Goal: Submit feedback/report problem: Submit feedback/report problem

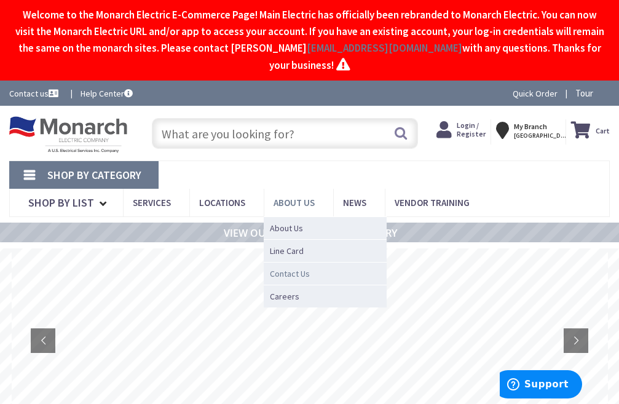
click at [310, 274] on span "Contact Us" at bounding box center [290, 274] width 40 height 12
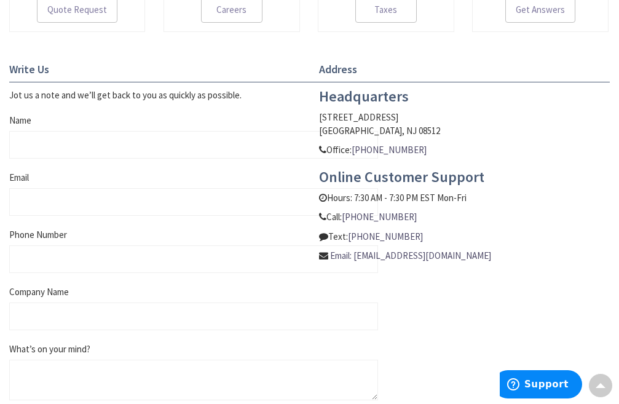
scroll to position [492, 0]
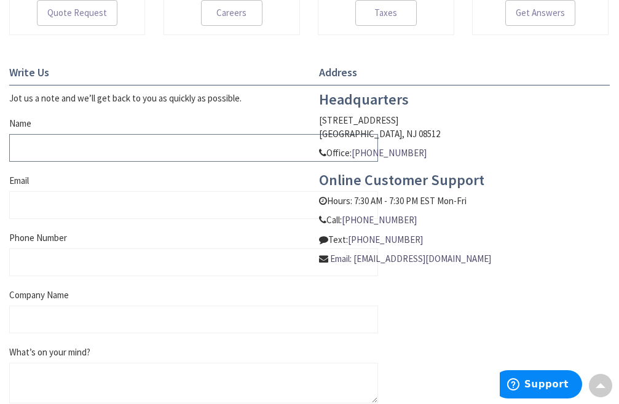
click at [53, 144] on input "Name" at bounding box center [193, 148] width 369 height 28
type input "[PERSON_NAME]"
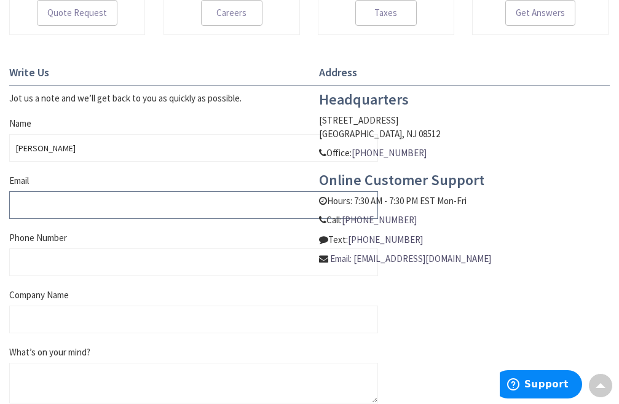
type input "[EMAIL_ADDRESS][DOMAIN_NAME]"
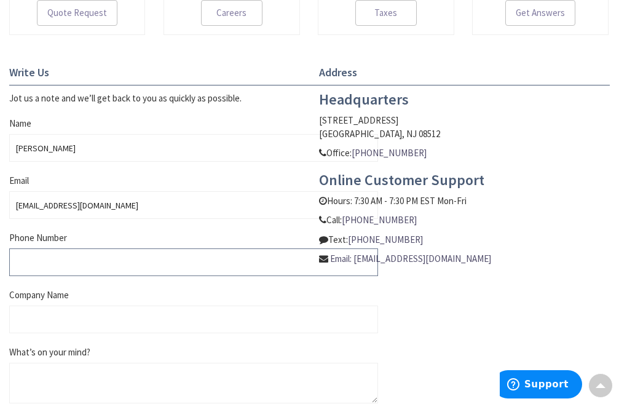
click at [58, 271] on input "Phone Number" at bounding box center [193, 262] width 369 height 28
type input "4105554567"
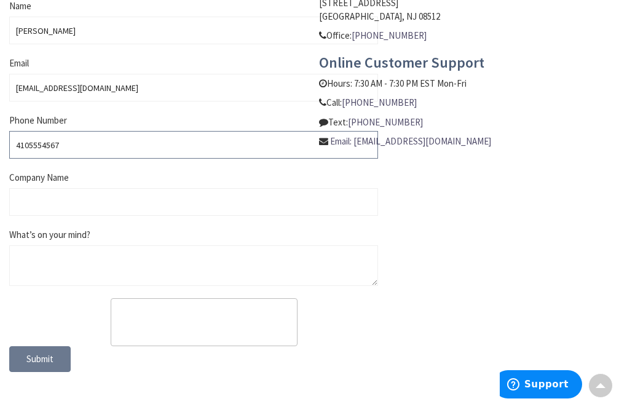
scroll to position [615, 0]
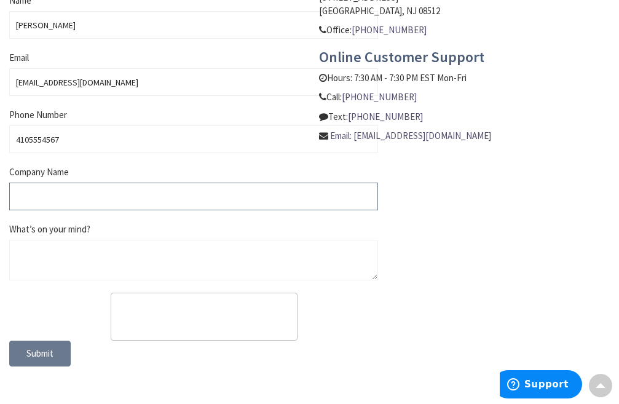
click at [62, 196] on input "Company Name" at bounding box center [193, 197] width 369 height 28
type input "-"
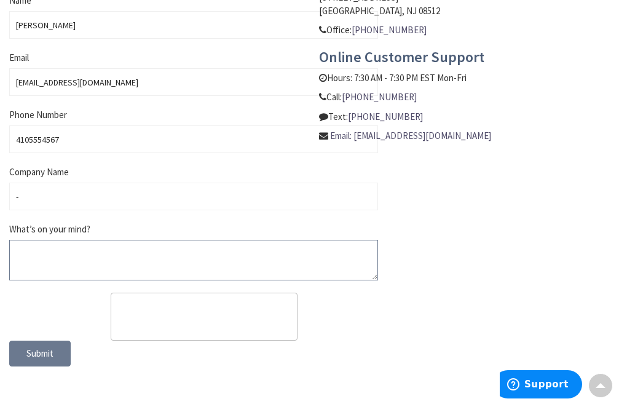
paste textarea "Hello, I would like to offer some suggestions for your website. No cost, no cat…"
type textarea "Hello, I would like to offer some suggestions for your website. No cost, no cat…"
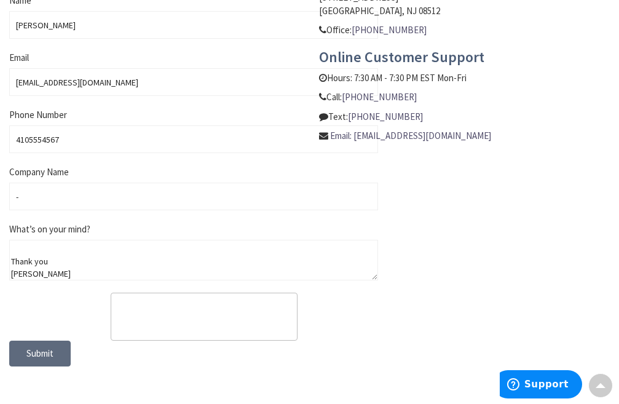
click at [52, 350] on span "Submit" at bounding box center [39, 353] width 27 height 12
